Goal: Find specific page/section: Find specific page/section

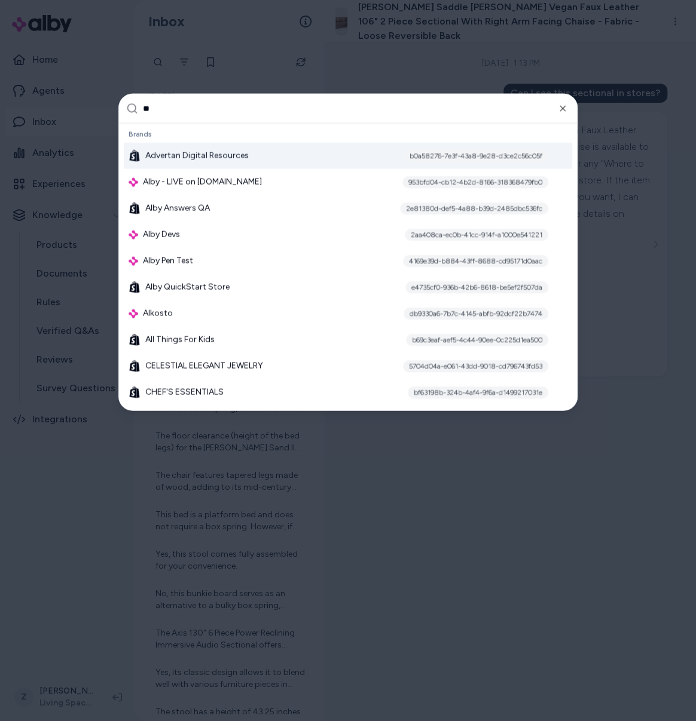
type input "*"
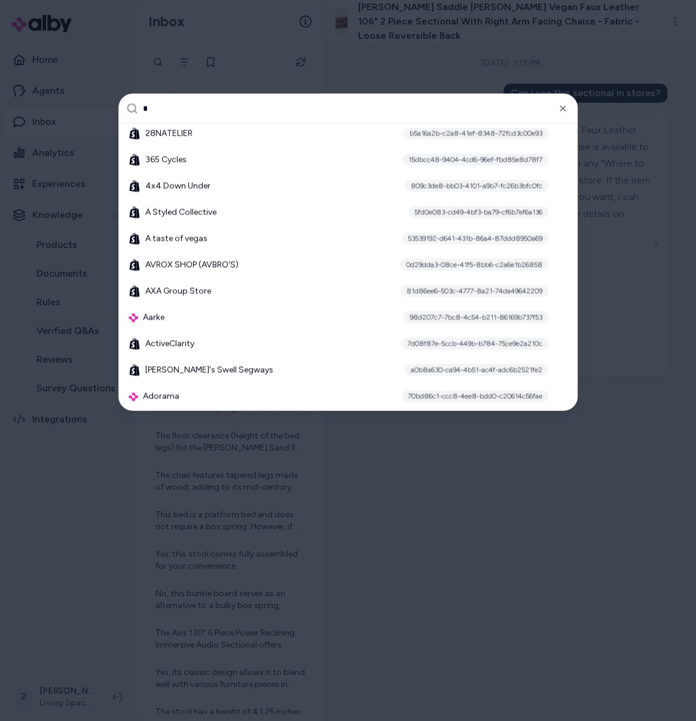
scroll to position [164, 0]
type input "***"
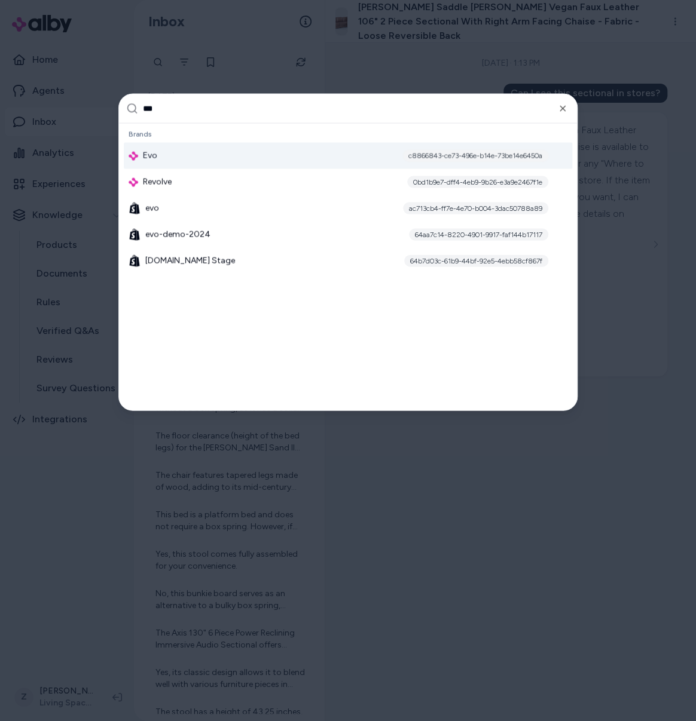
scroll to position [0, 0]
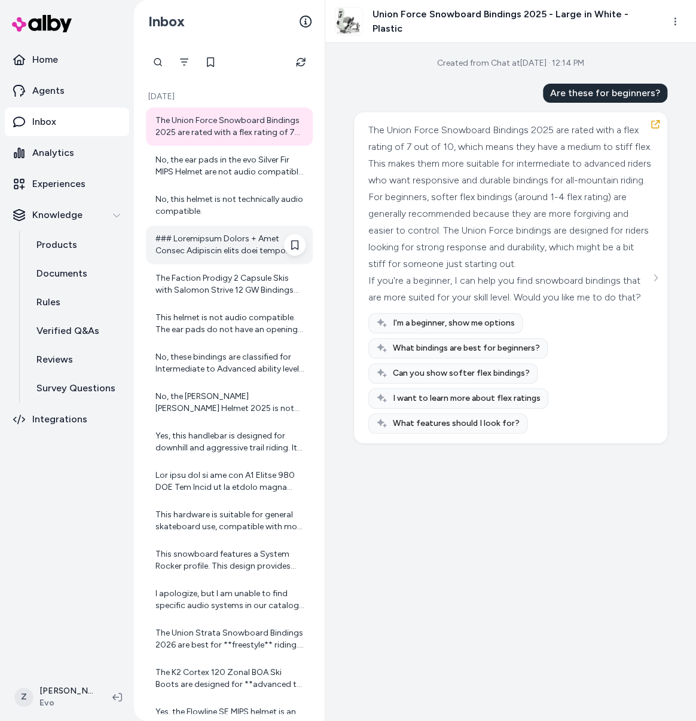
click at [219, 245] on div at bounding box center [230, 245] width 150 height 24
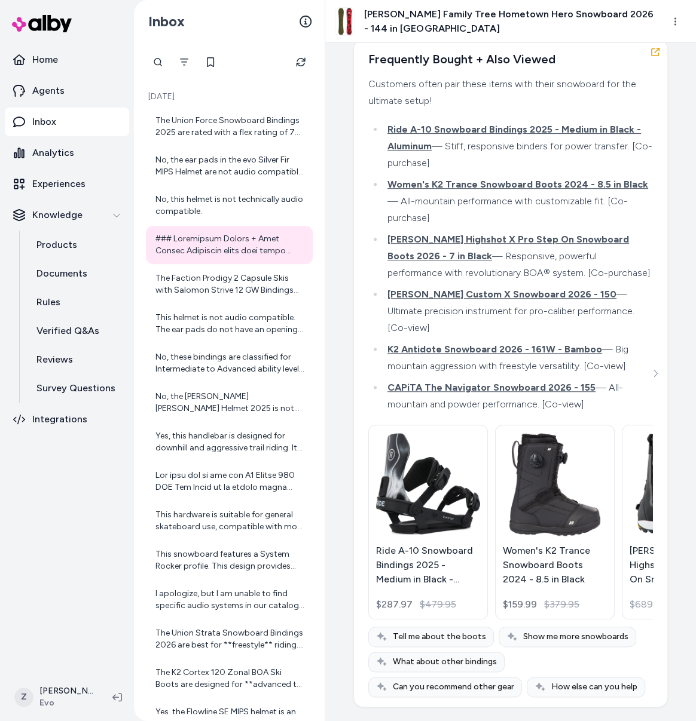
scroll to position [11300, 0]
